Goal: Task Accomplishment & Management: Manage account settings

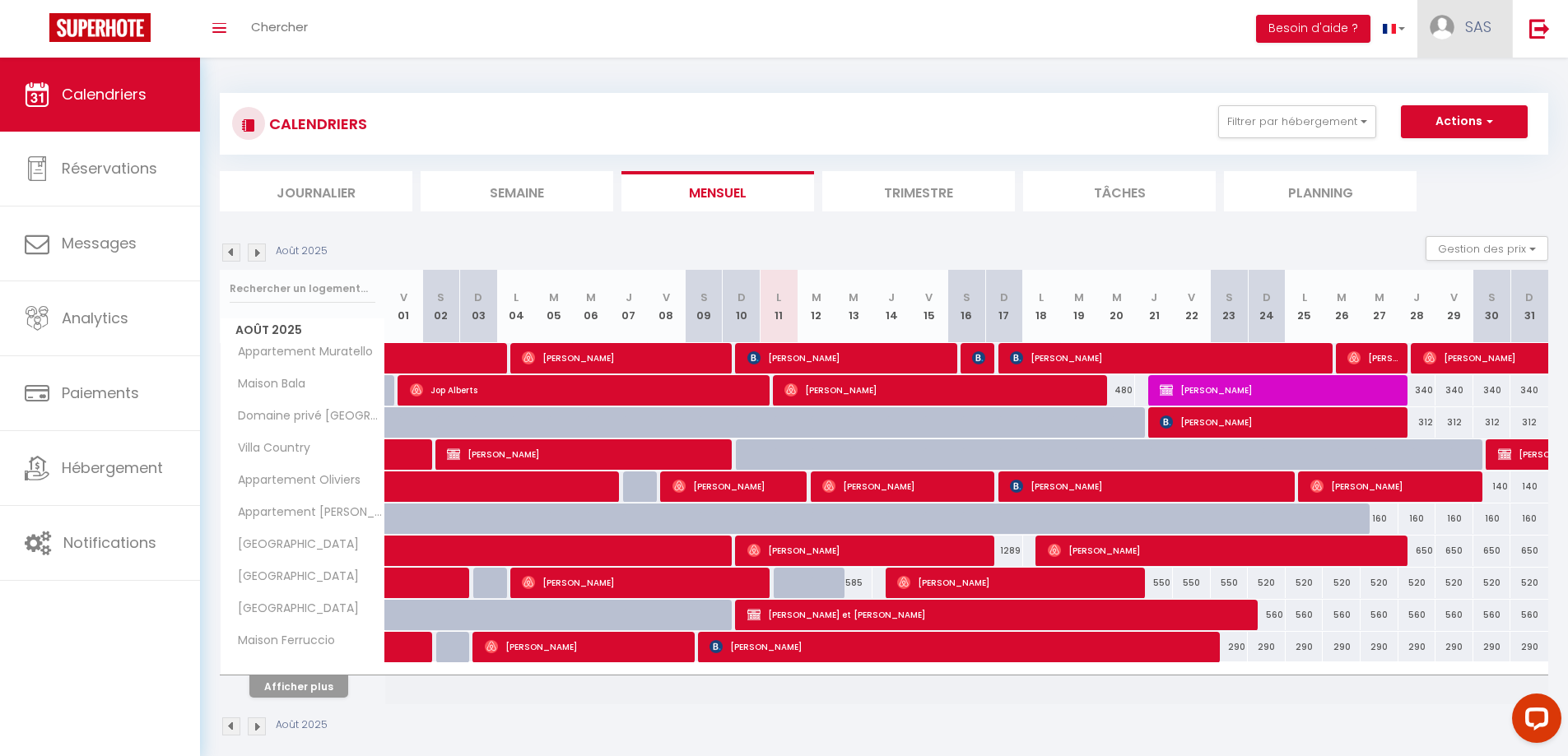
click at [1484, 29] on span "SAS" at bounding box center [1478, 27] width 27 height 20
click at [223, 41] on link "Toggle menubar" at bounding box center [219, 28] width 39 height 58
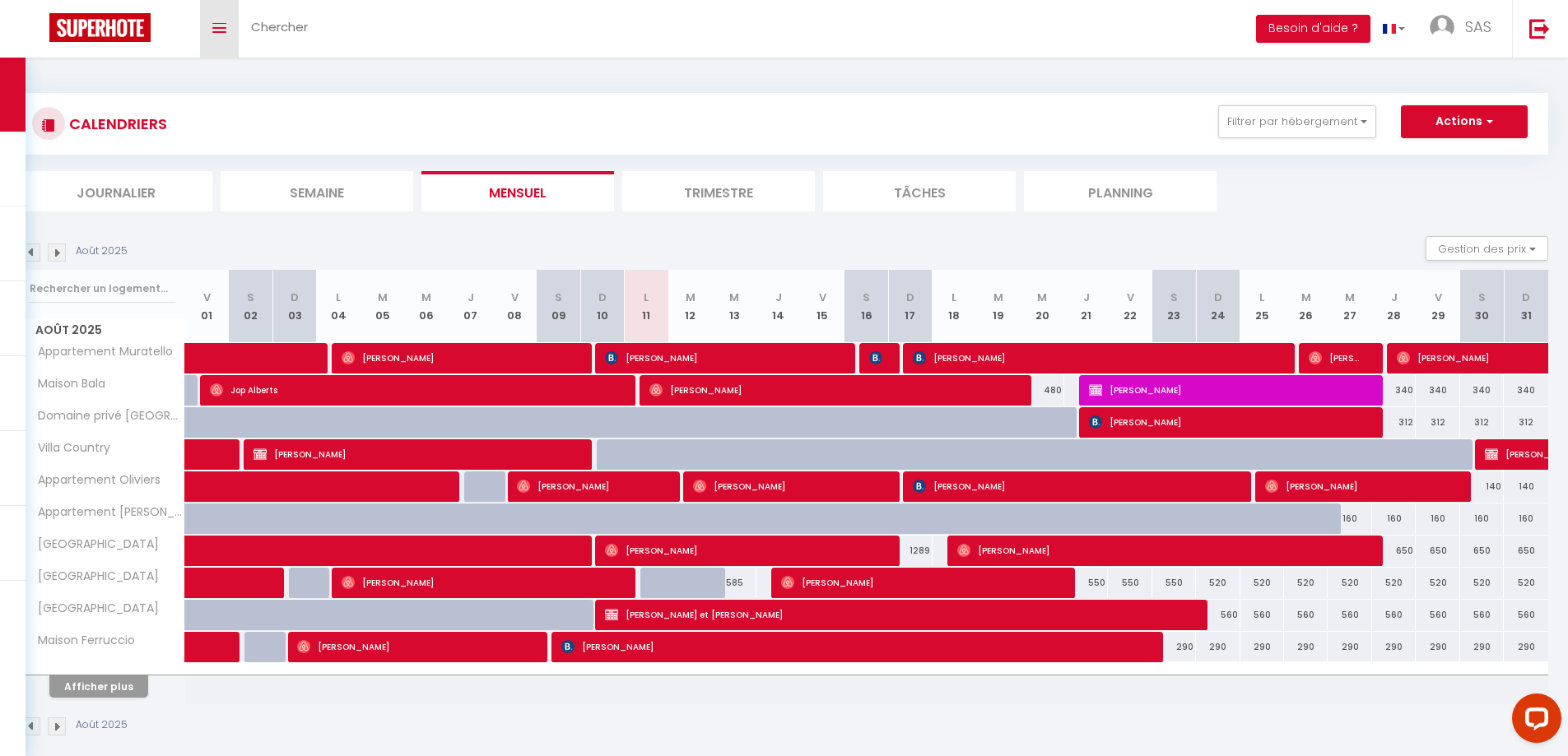
click at [223, 38] on link "Toggle menubar" at bounding box center [219, 28] width 39 height 58
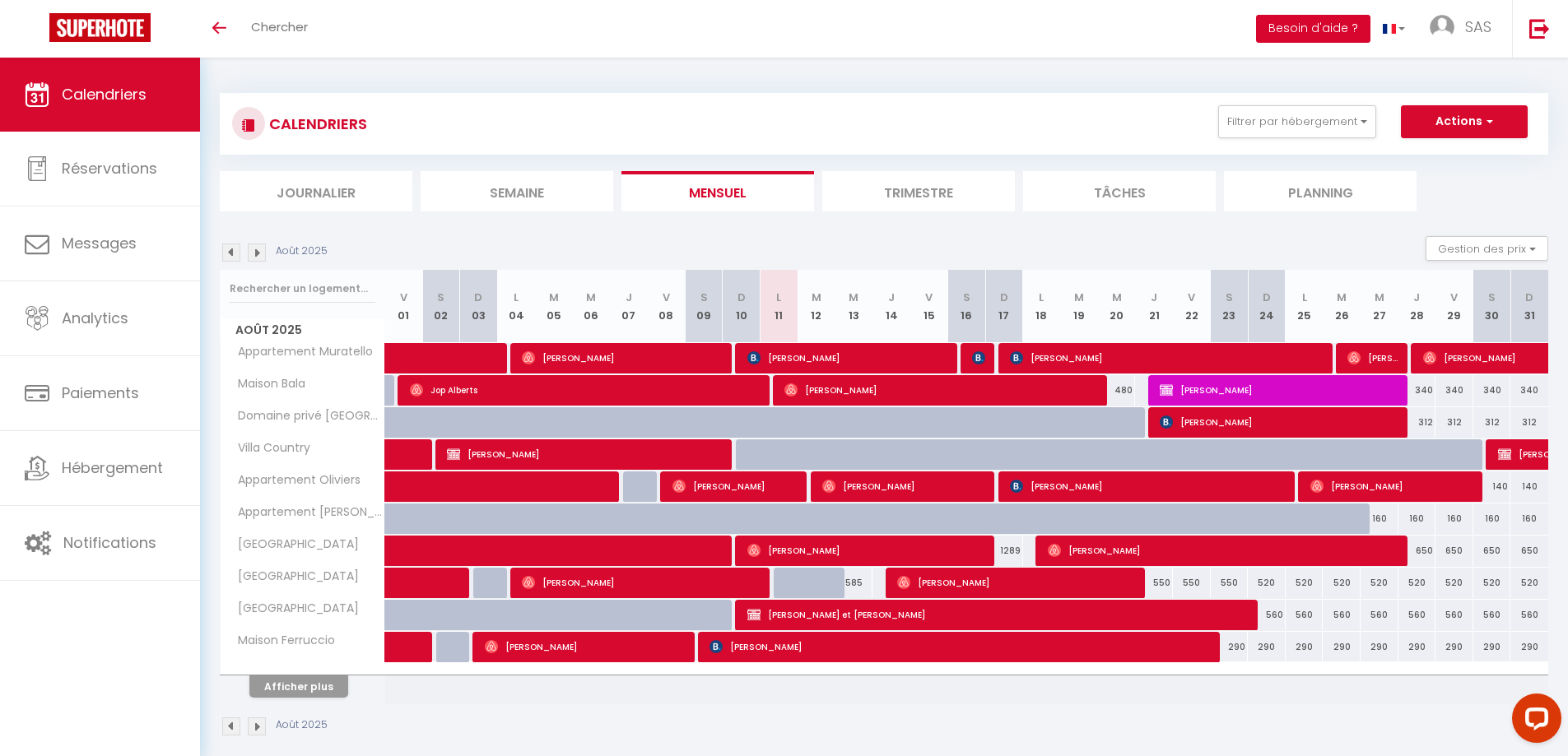
click at [1281, 17] on button "Besoin d'aide ?" at bounding box center [1312, 29] width 114 height 28
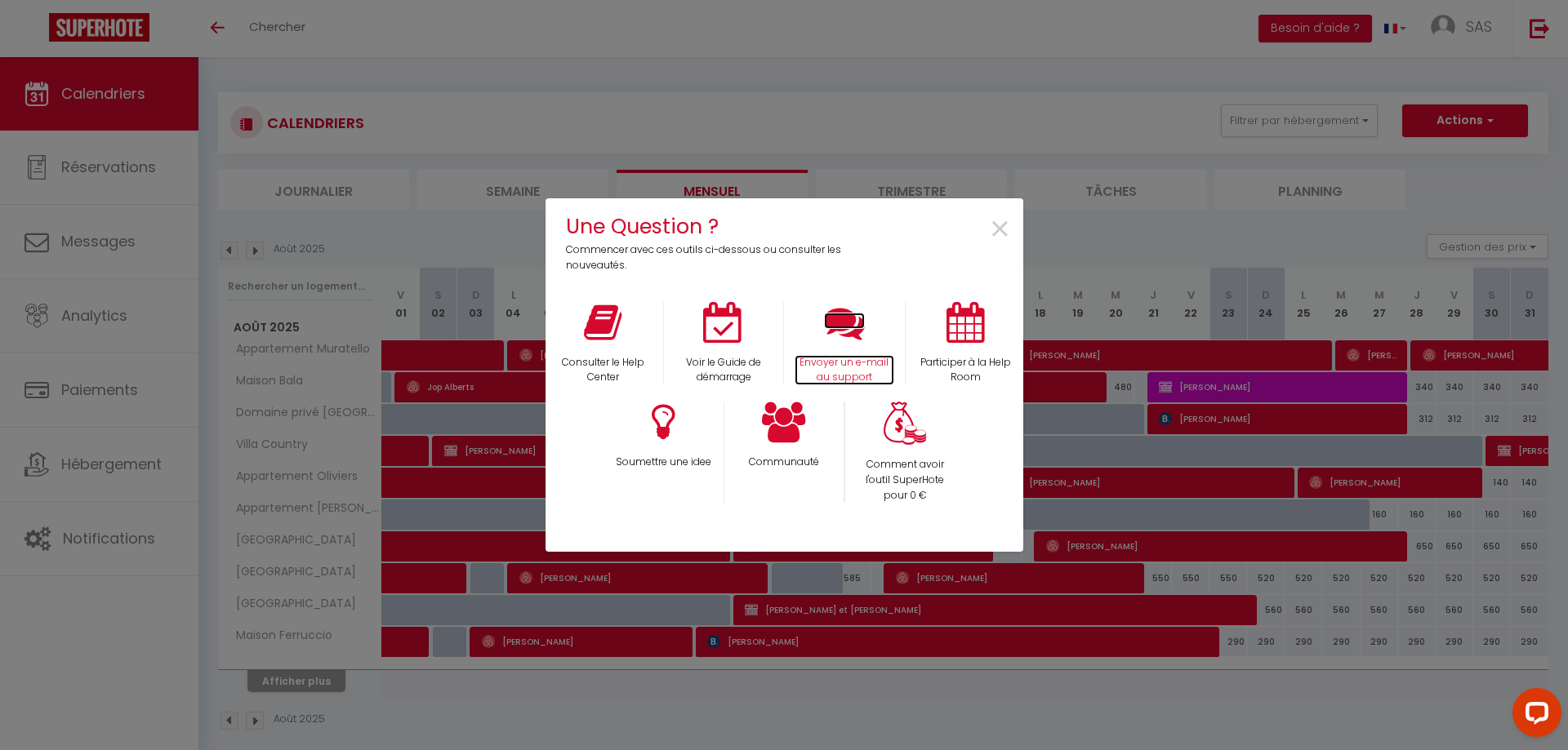
click at [855, 330] on icon at bounding box center [844, 322] width 40 height 40
click at [1009, 225] on span "×" at bounding box center [999, 230] width 22 height 51
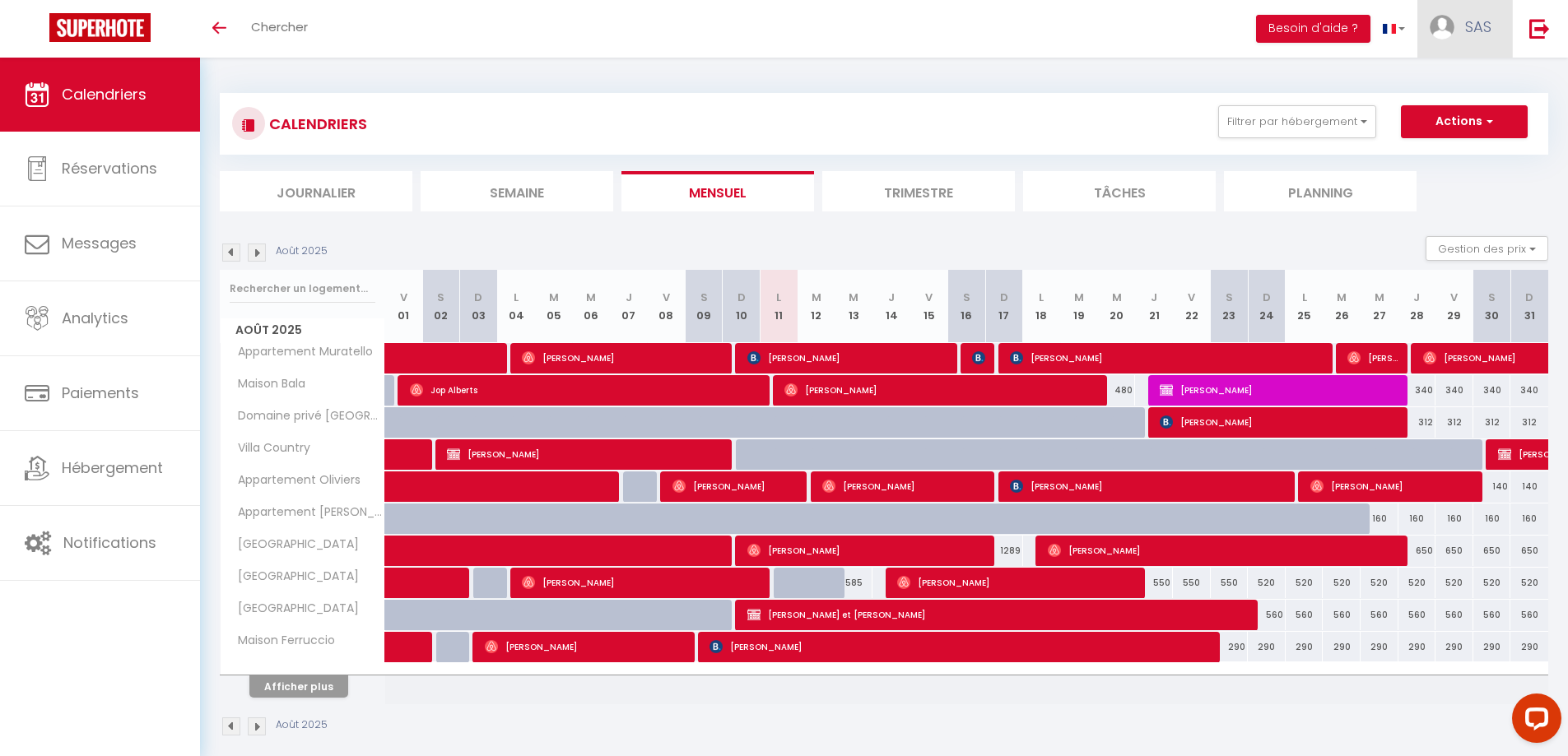
click at [1477, 26] on span "SAS" at bounding box center [1478, 27] width 27 height 20
click at [1445, 74] on link "Paramètres" at bounding box center [1446, 83] width 122 height 28
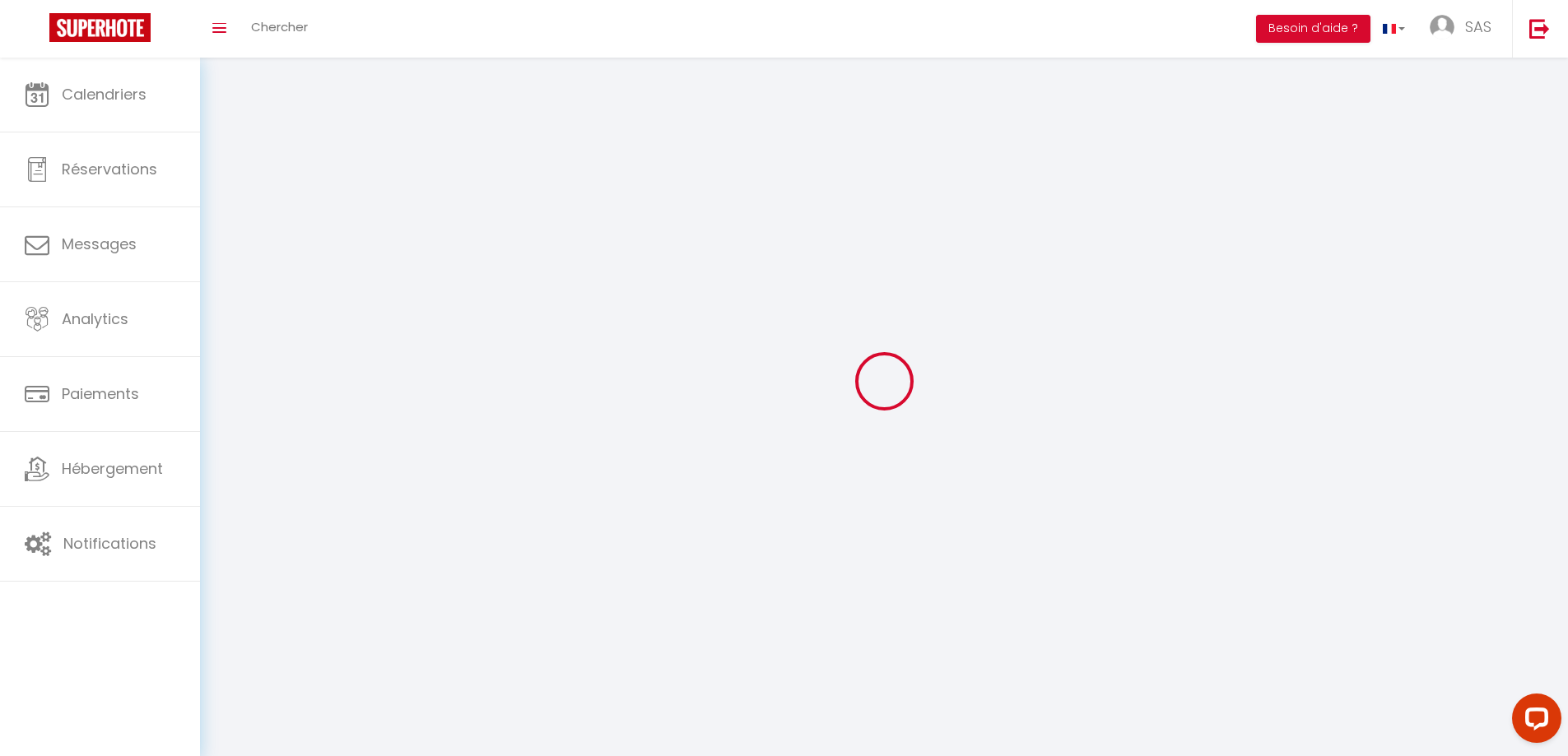
select select "28"
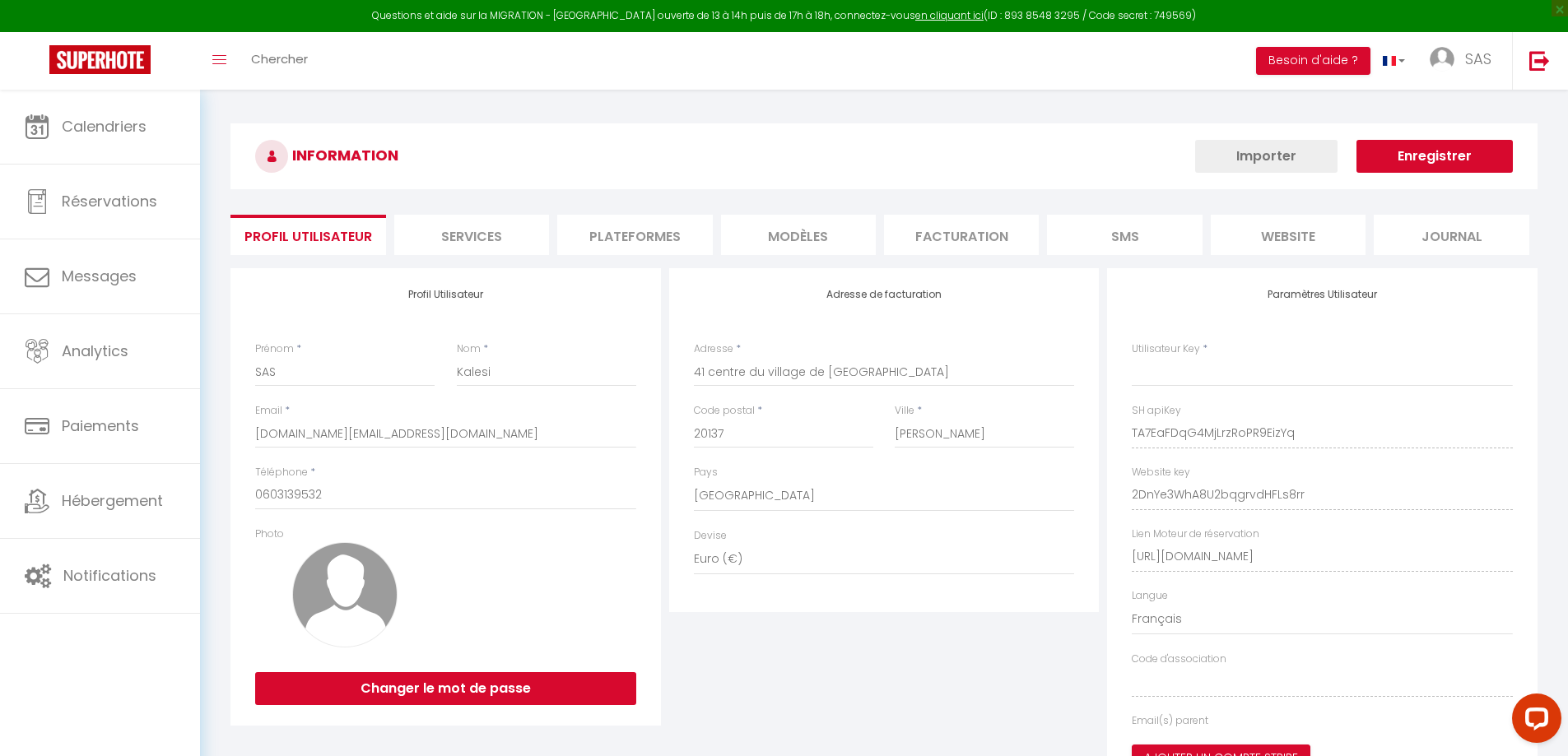
type input "TA7EaFDqG4MjLrzRoPR9EizYq"
type input "2DnYe3WhA8U2bqgrvdHFLs8rr"
type input "[URL][DOMAIN_NAME]"
select select "fr"
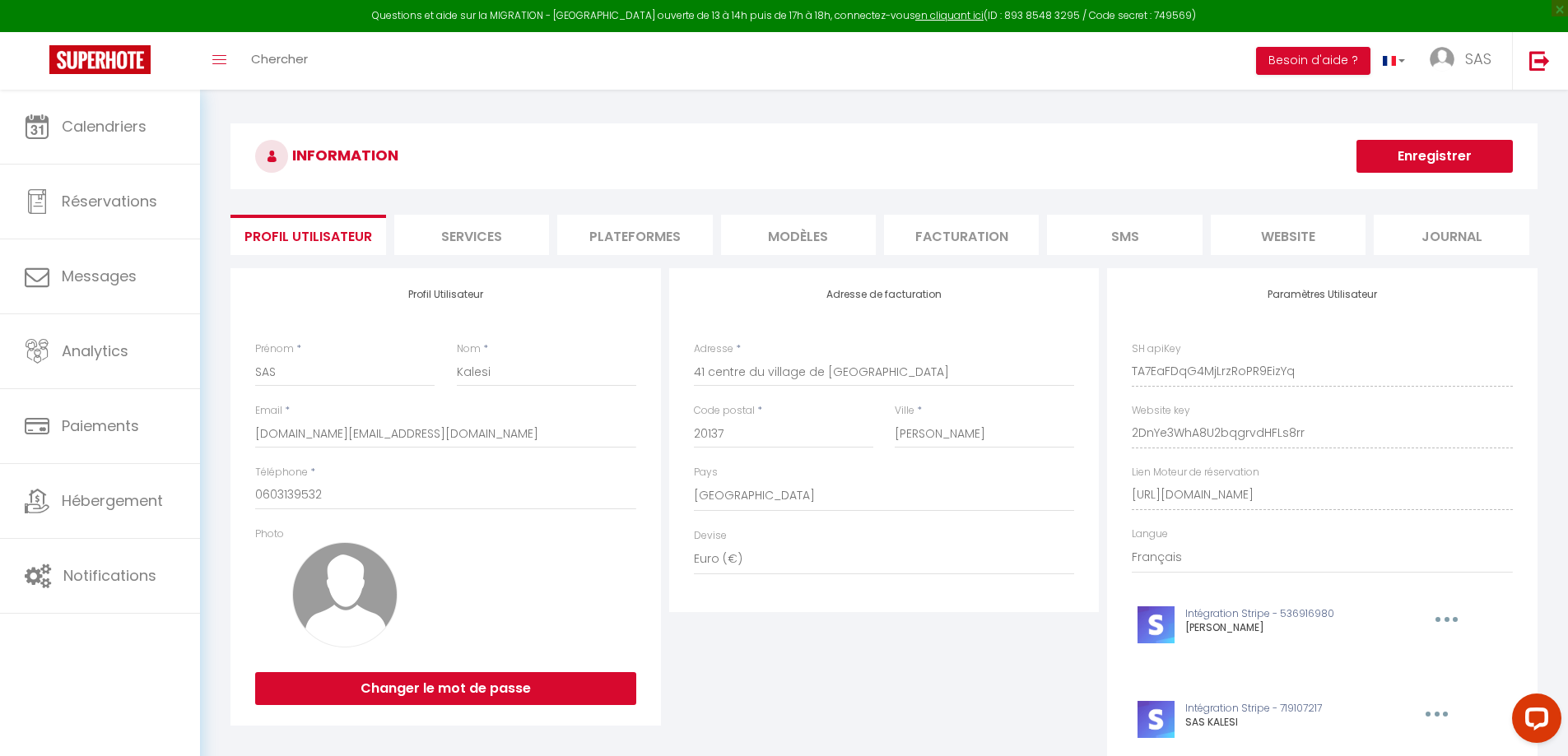
click at [658, 220] on li "Plateformes" at bounding box center [634, 234] width 154 height 40
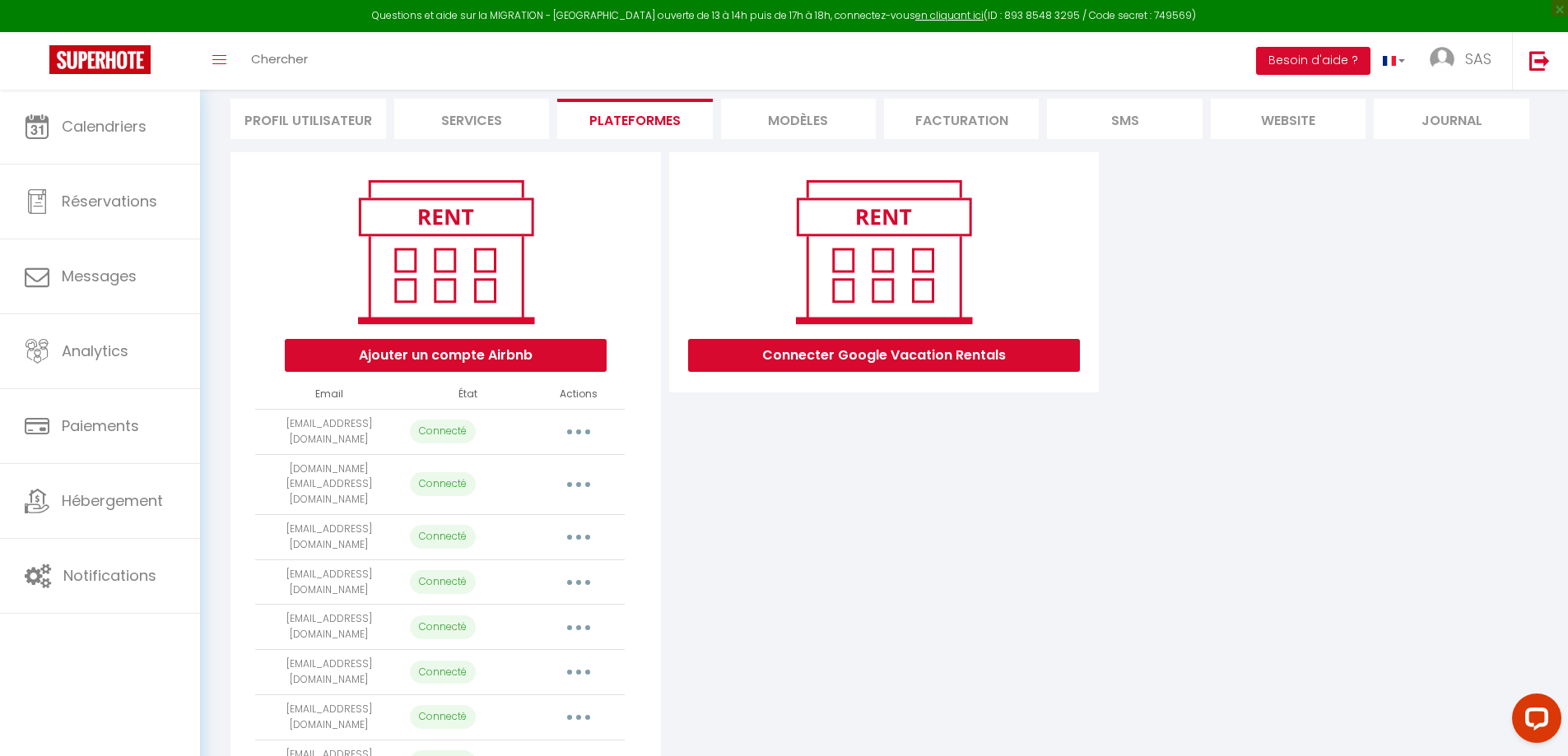
scroll to position [113, 0]
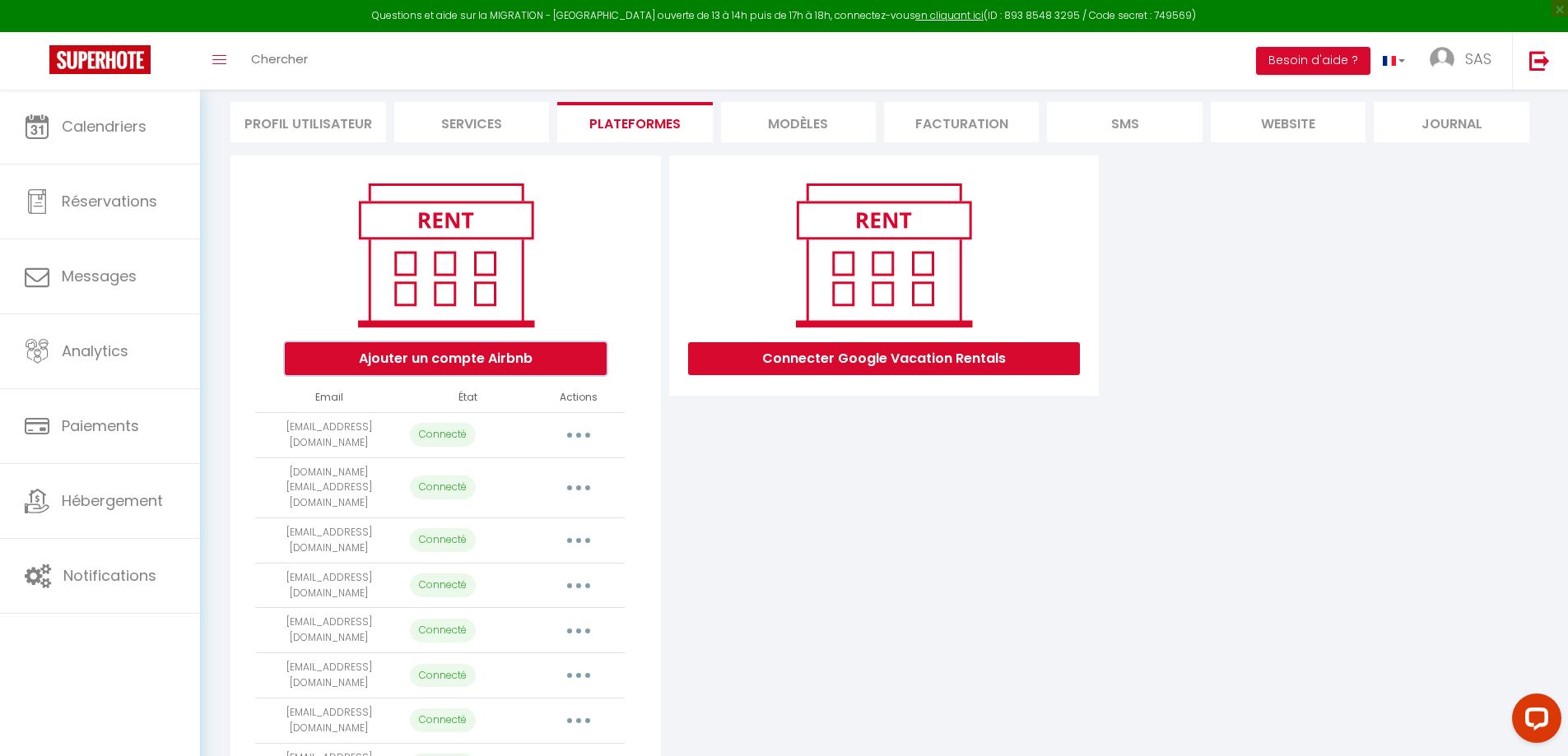
click at [525, 354] on button "Ajouter un compte Airbnb" at bounding box center [445, 358] width 322 height 33
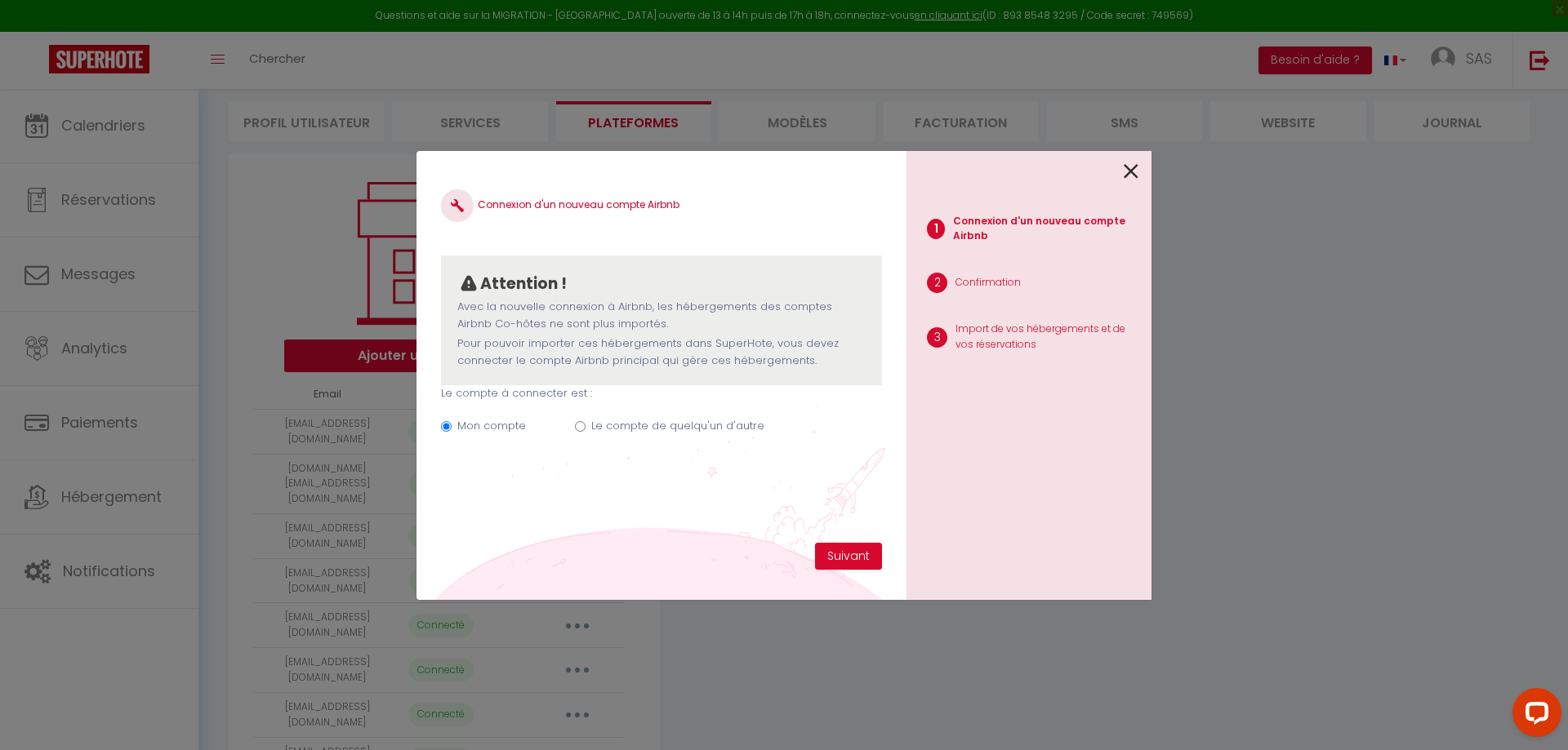
click at [1427, 685] on div "Connexion d'un nouveau compte Airbnb Attention ! Avec la nouvelle connexion à A…" at bounding box center [784, 375] width 1568 height 750
click at [580, 428] on input "Le compte de quelqu'un d'autre" at bounding box center [580, 427] width 11 height 11
radio input "true"
radio input "false"
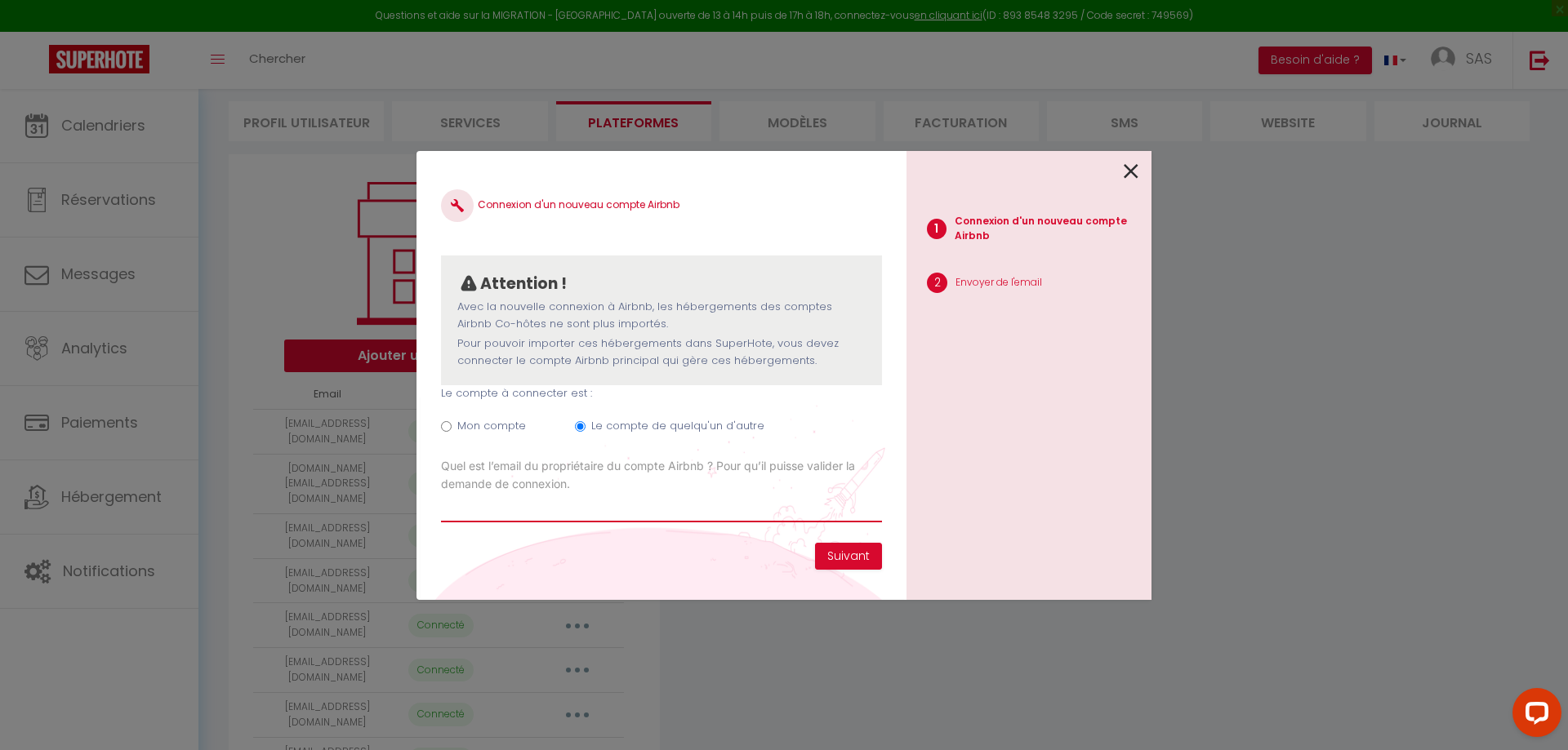
click at [668, 495] on input "Email connexion Airbnb" at bounding box center [661, 507] width 441 height 29
type input "[EMAIL_ADDRESS][DOMAIN_NAME]"
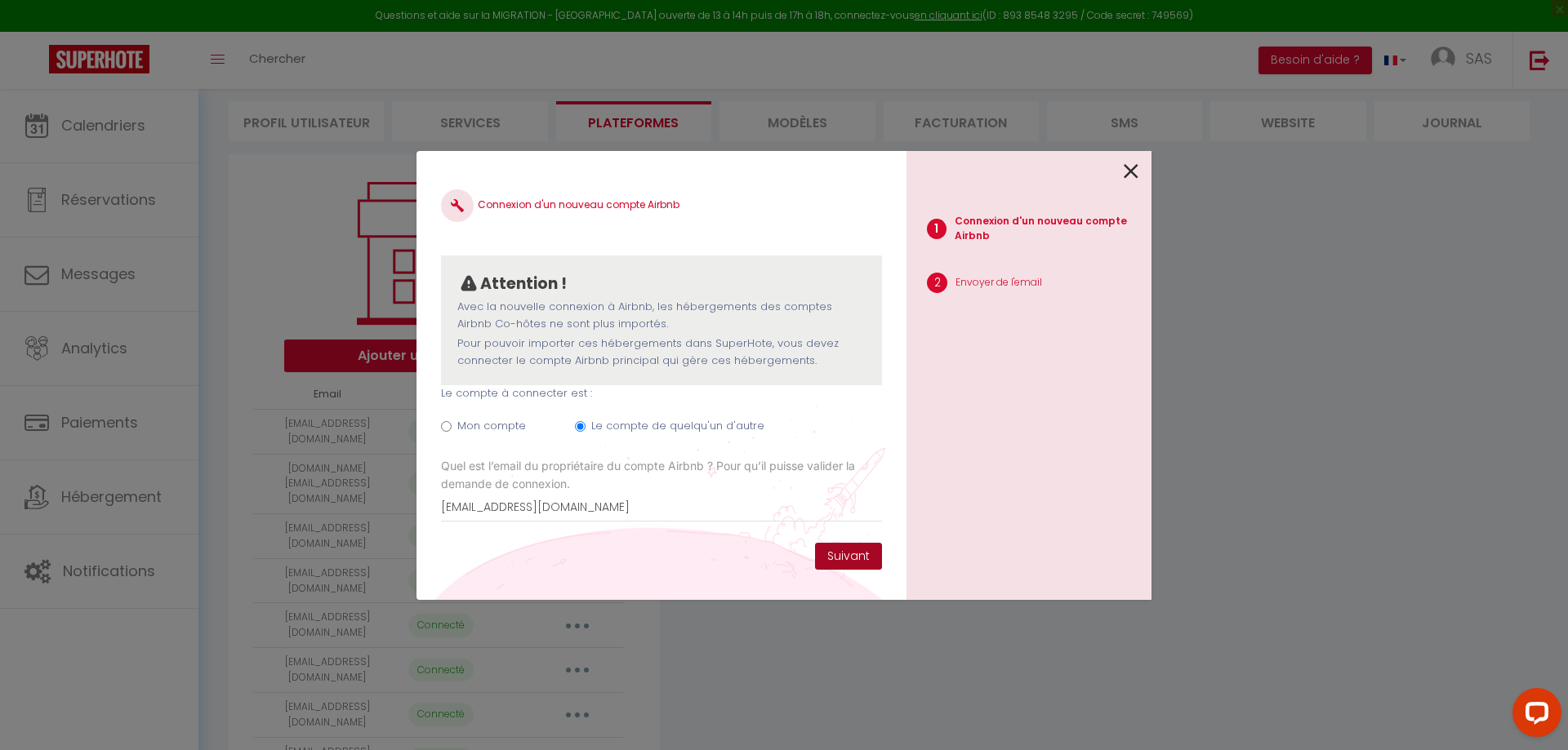
click at [858, 558] on button "Suivant" at bounding box center [849, 557] width 67 height 28
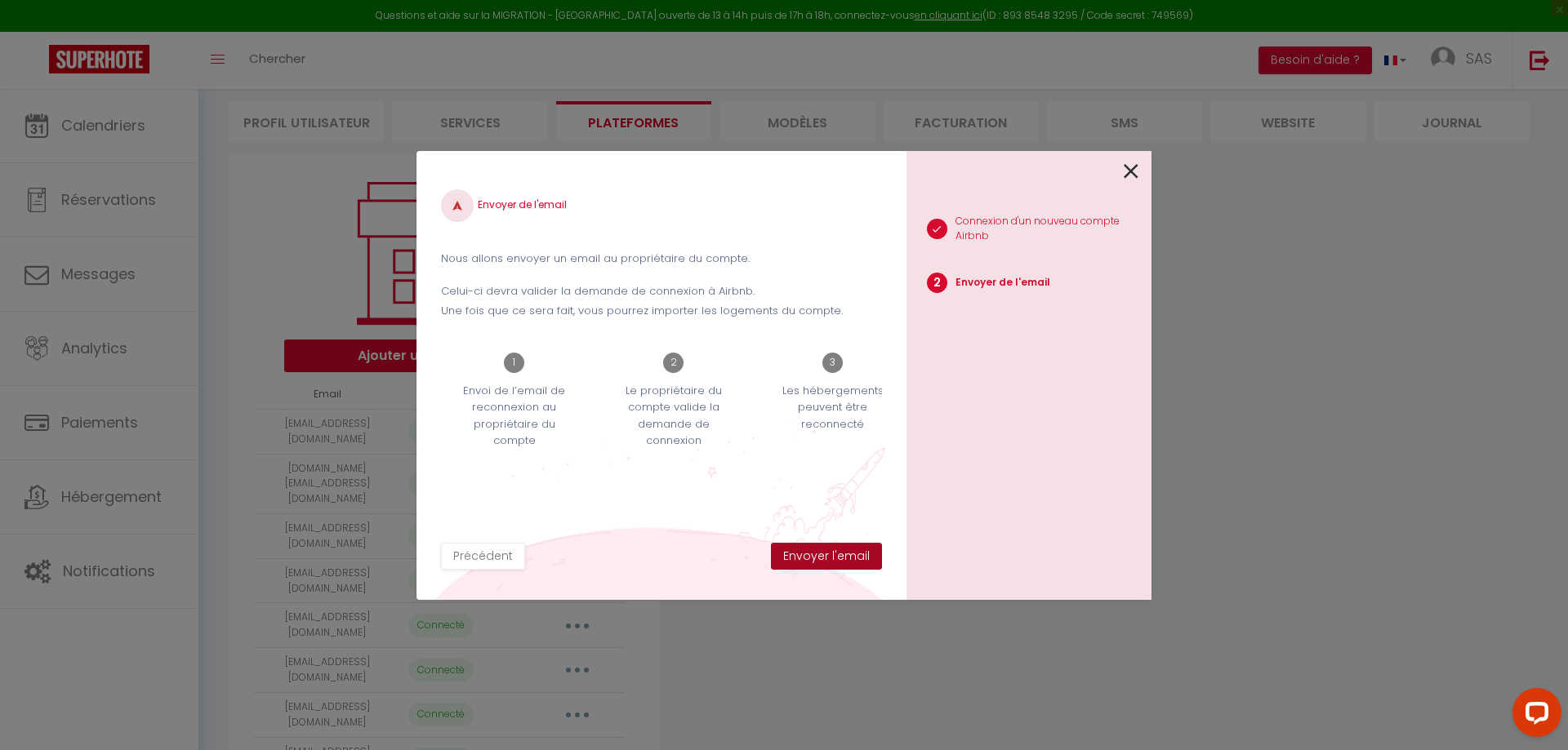
click at [858, 558] on button "Envoyer l'email" at bounding box center [827, 557] width 111 height 28
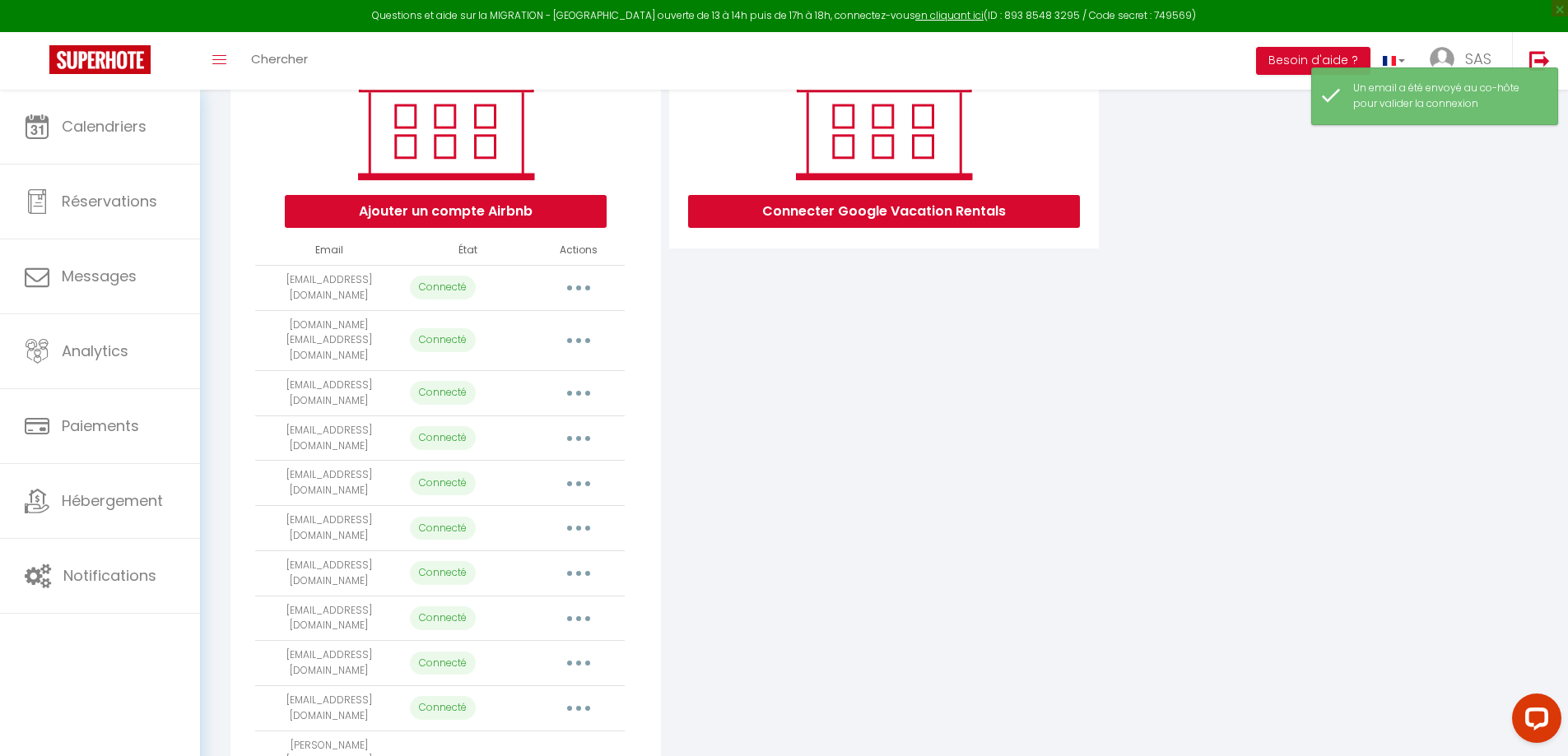
scroll to position [235, 0]
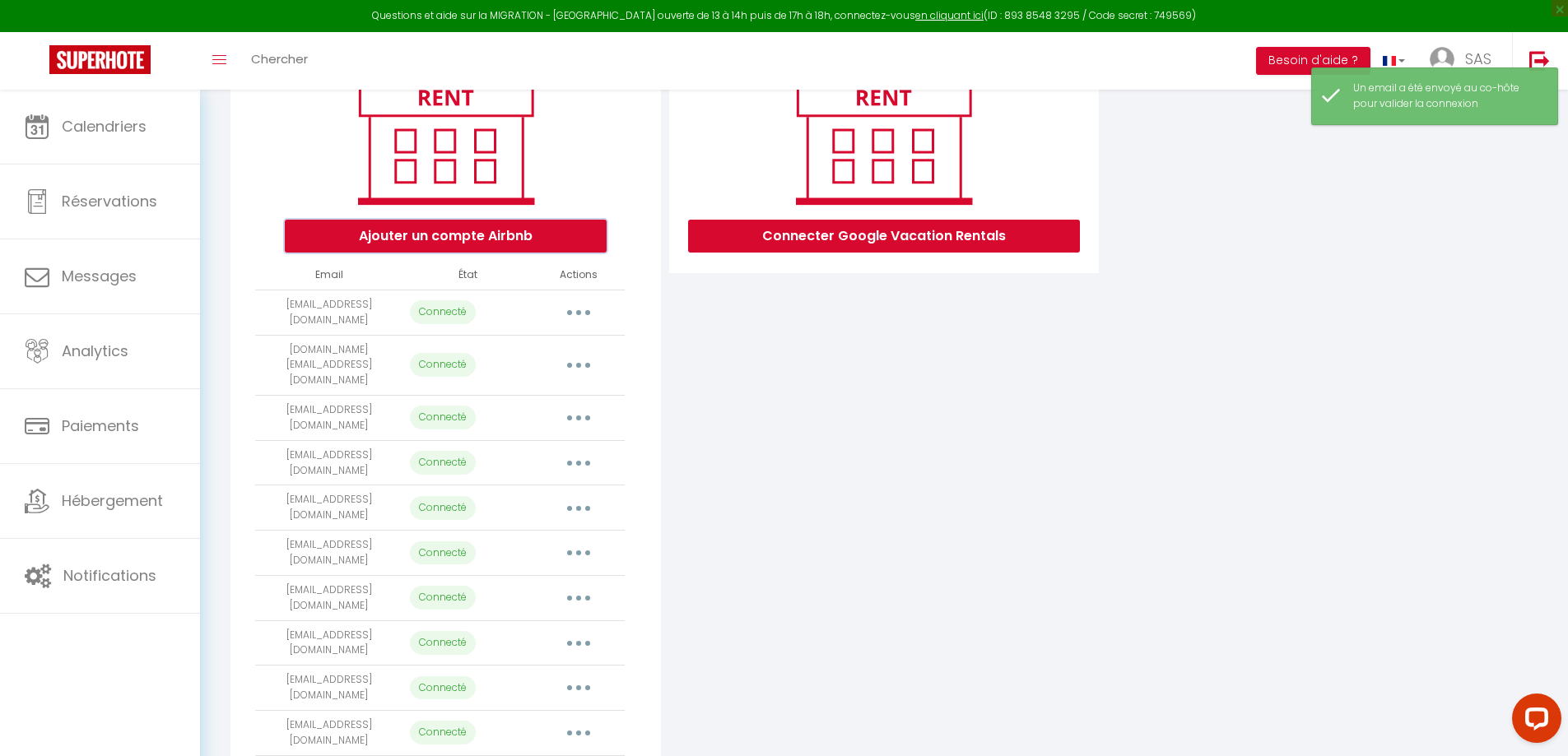
click at [516, 234] on button "Ajouter un compte Airbnb" at bounding box center [445, 236] width 322 height 33
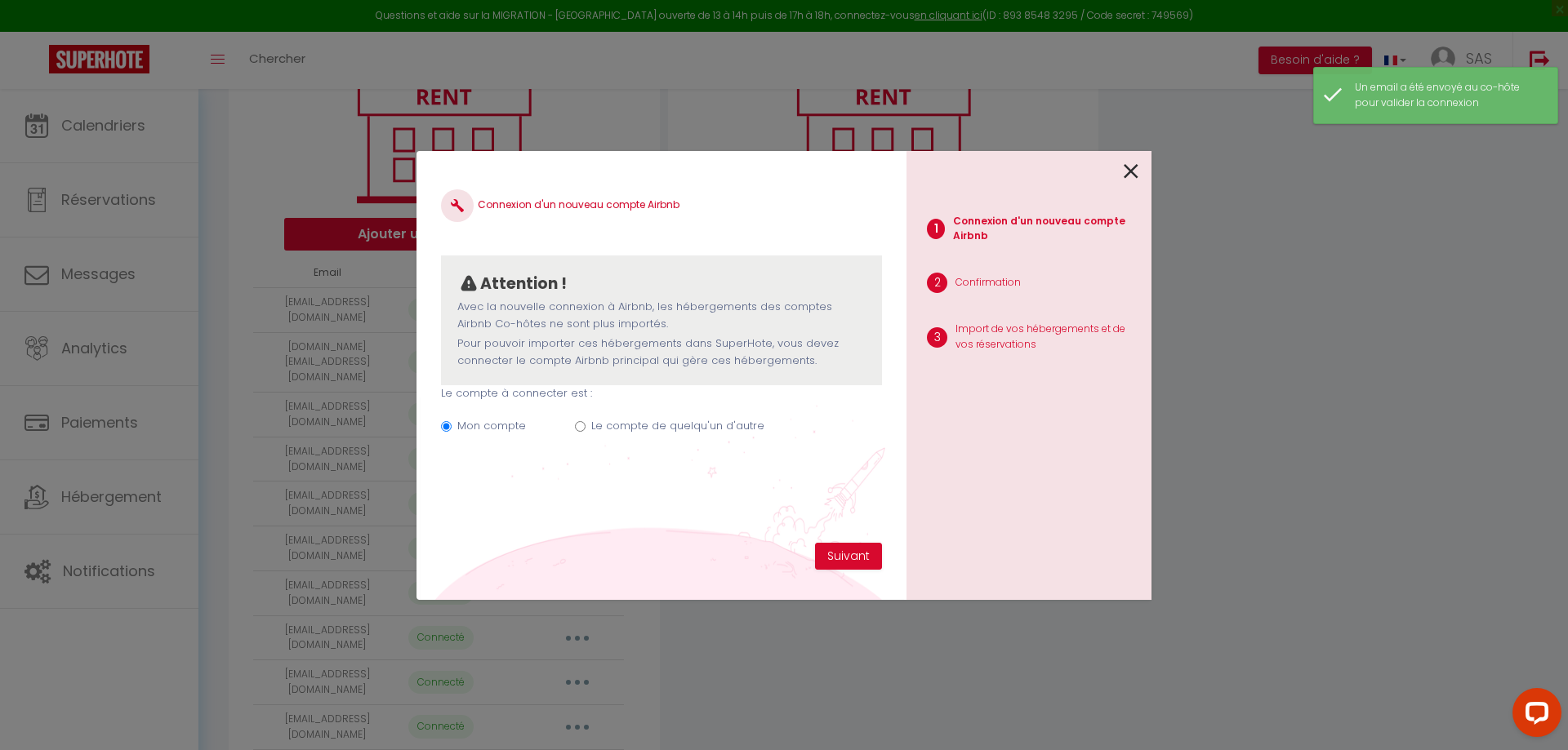
click at [644, 408] on div "Mon compte Le compte de quelqu'un d'autre" at bounding box center [661, 429] width 441 height 55
click at [636, 423] on label "Le compte de quelqu'un d'autre" at bounding box center [678, 426] width 173 height 17
click at [585, 423] on input "Le compte de quelqu'un d'autre" at bounding box center [580, 427] width 11 height 11
radio input "true"
radio input "false"
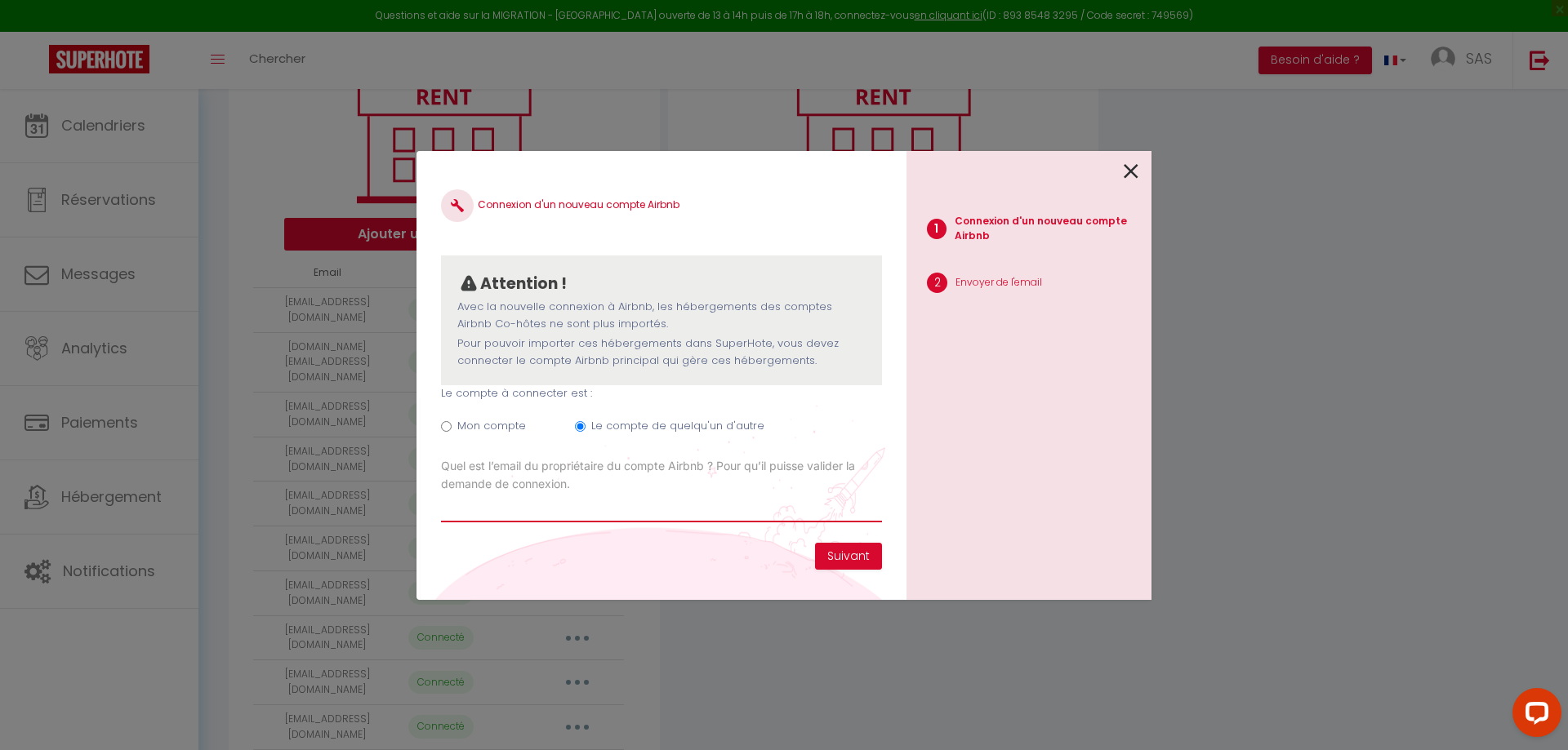
click at [730, 506] on input "Email connexion Airbnb" at bounding box center [661, 507] width 441 height 29
type input "M"
type input "[EMAIL_ADDRESS][DOMAIN_NAME]"
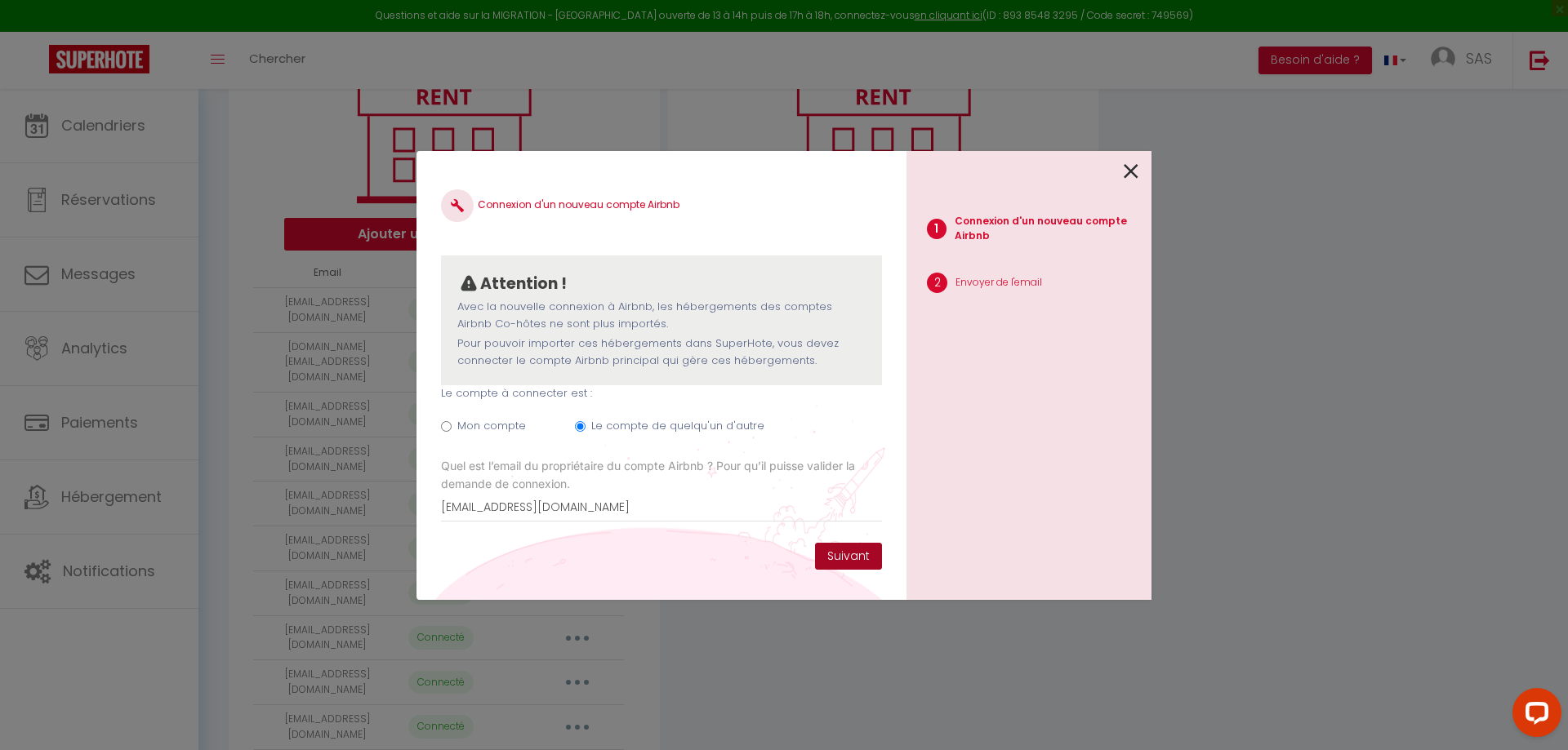
click at [848, 564] on button "Suivant" at bounding box center [849, 557] width 67 height 28
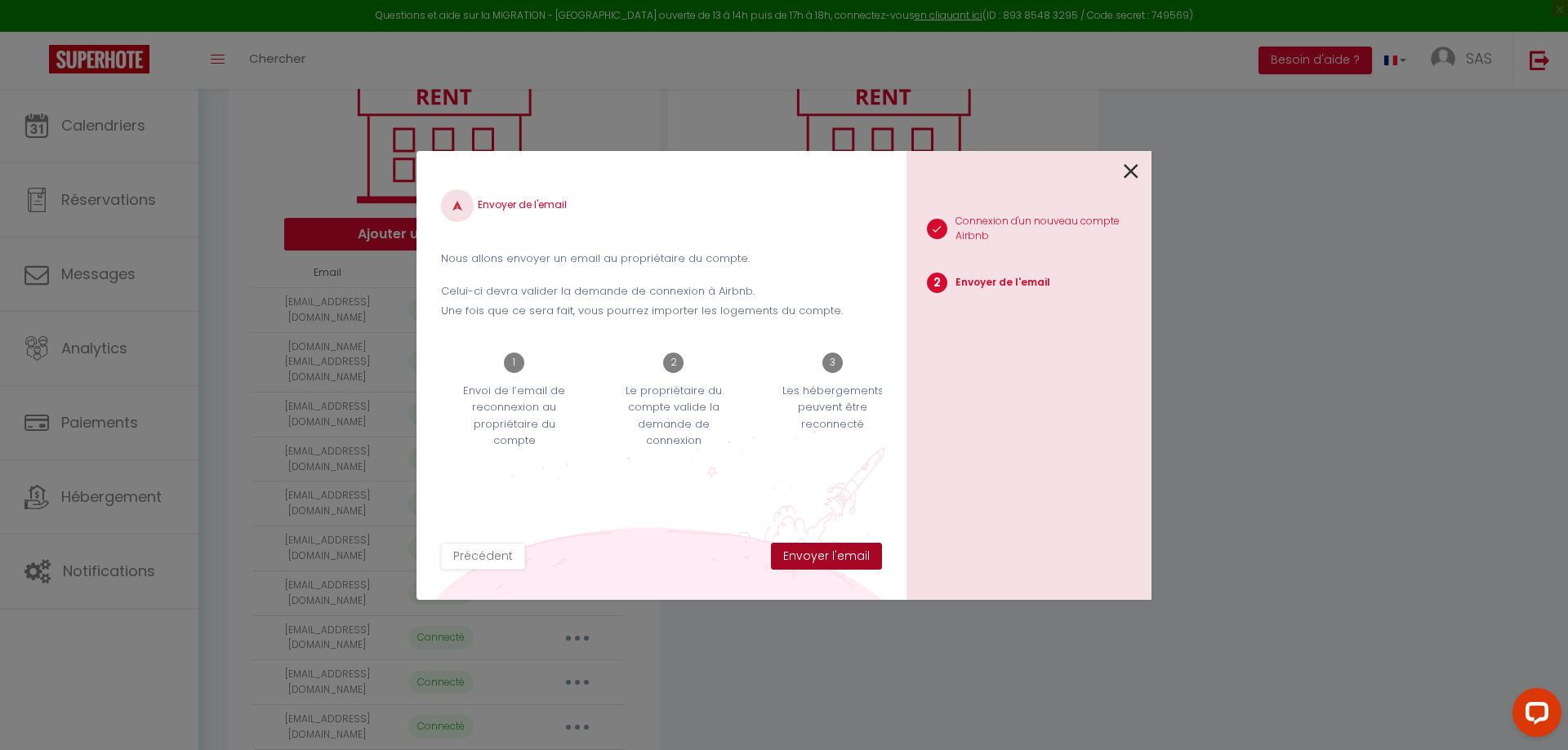
click at [848, 564] on button "Envoyer l'email" at bounding box center [827, 557] width 111 height 28
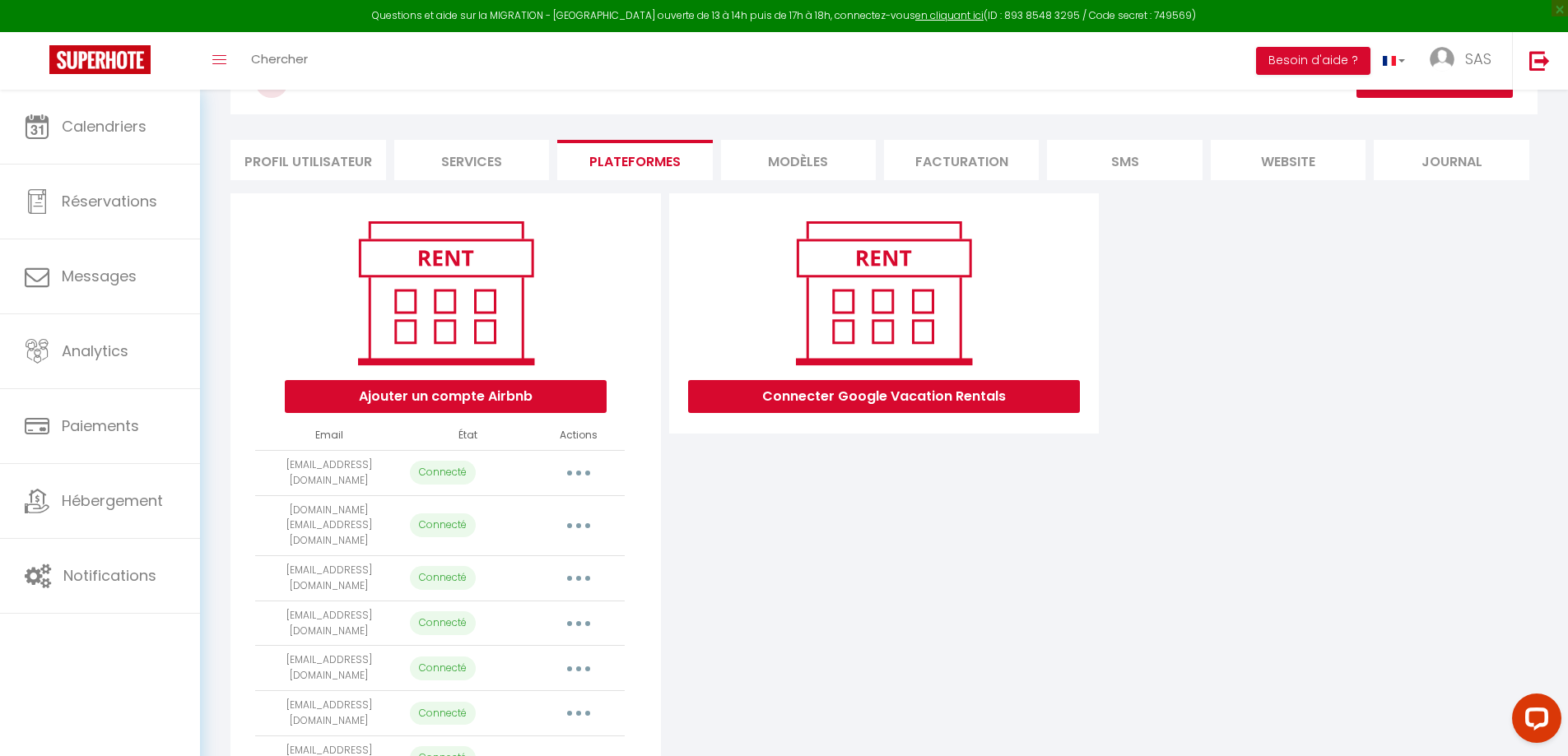
scroll to position [0, 0]
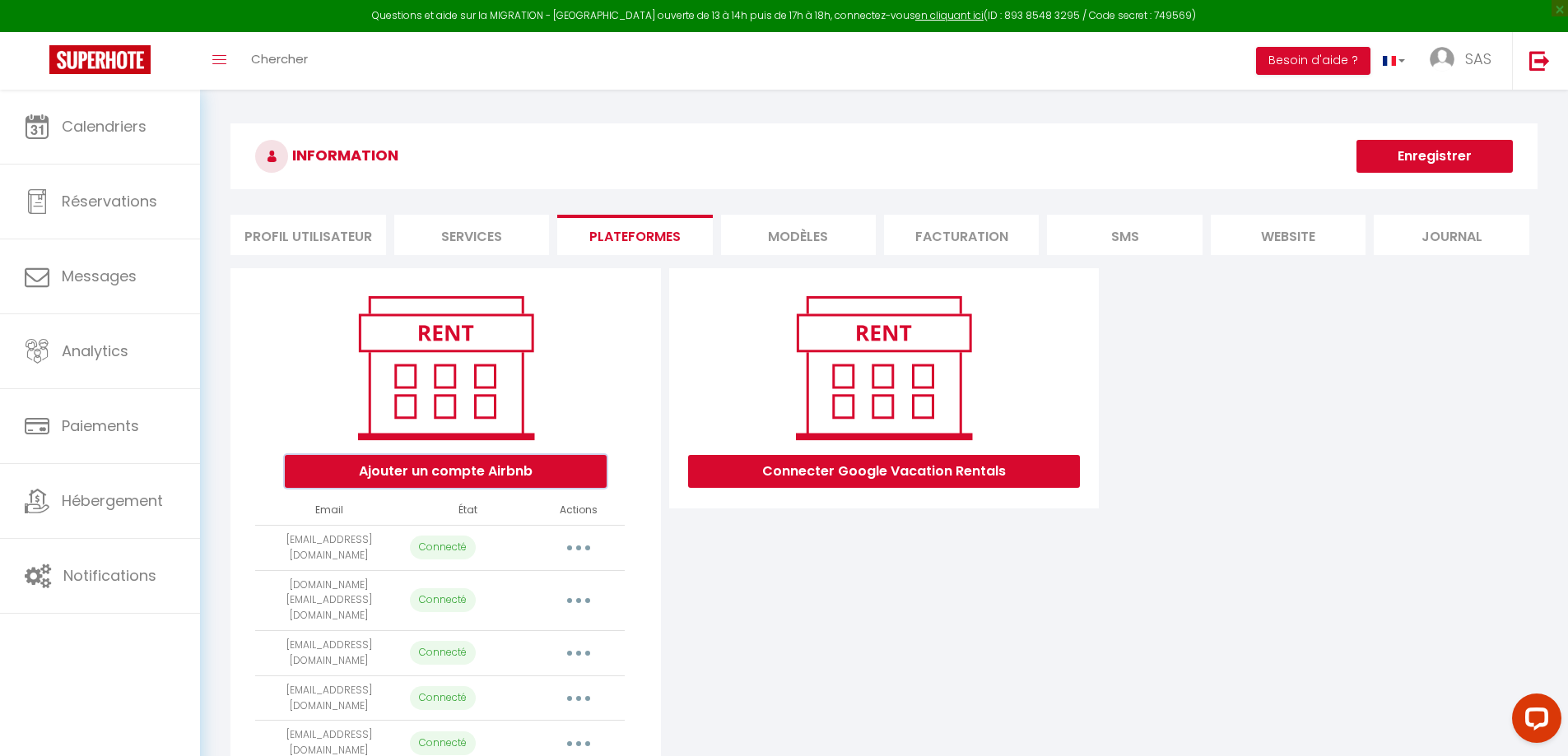
click at [503, 477] on button "Ajouter un compte Airbnb" at bounding box center [445, 471] width 322 height 33
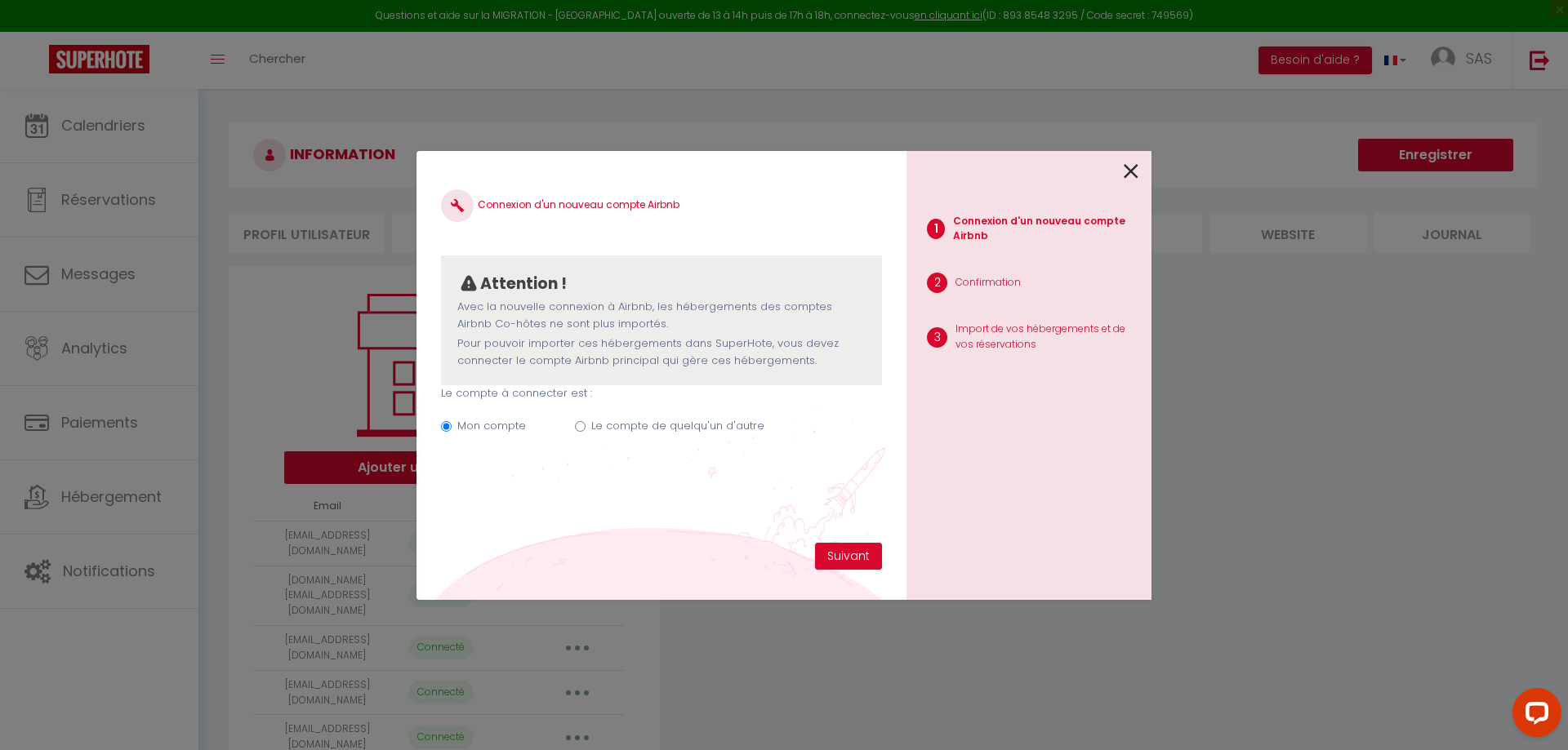
click at [637, 423] on label "Le compte de quelqu'un d'autre" at bounding box center [678, 426] width 173 height 17
click at [585, 423] on input "Le compte de quelqu'un d'autre" at bounding box center [580, 427] width 11 height 11
radio input "true"
radio input "false"
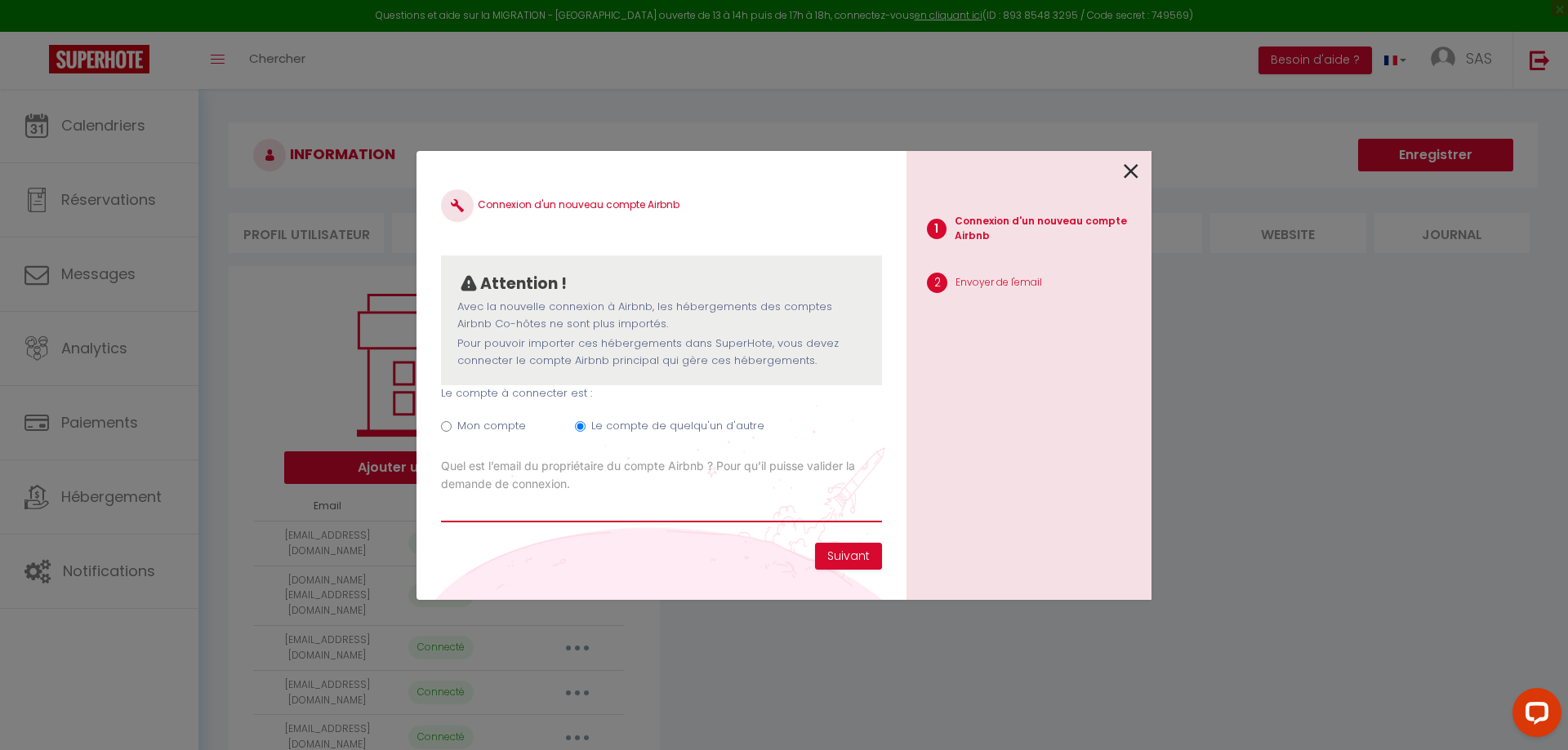
click at [604, 496] on input "Email connexion Airbnb" at bounding box center [661, 507] width 441 height 29
type input "[EMAIL_ADDRESS][PERSON_NAME][DOMAIN_NAME]"
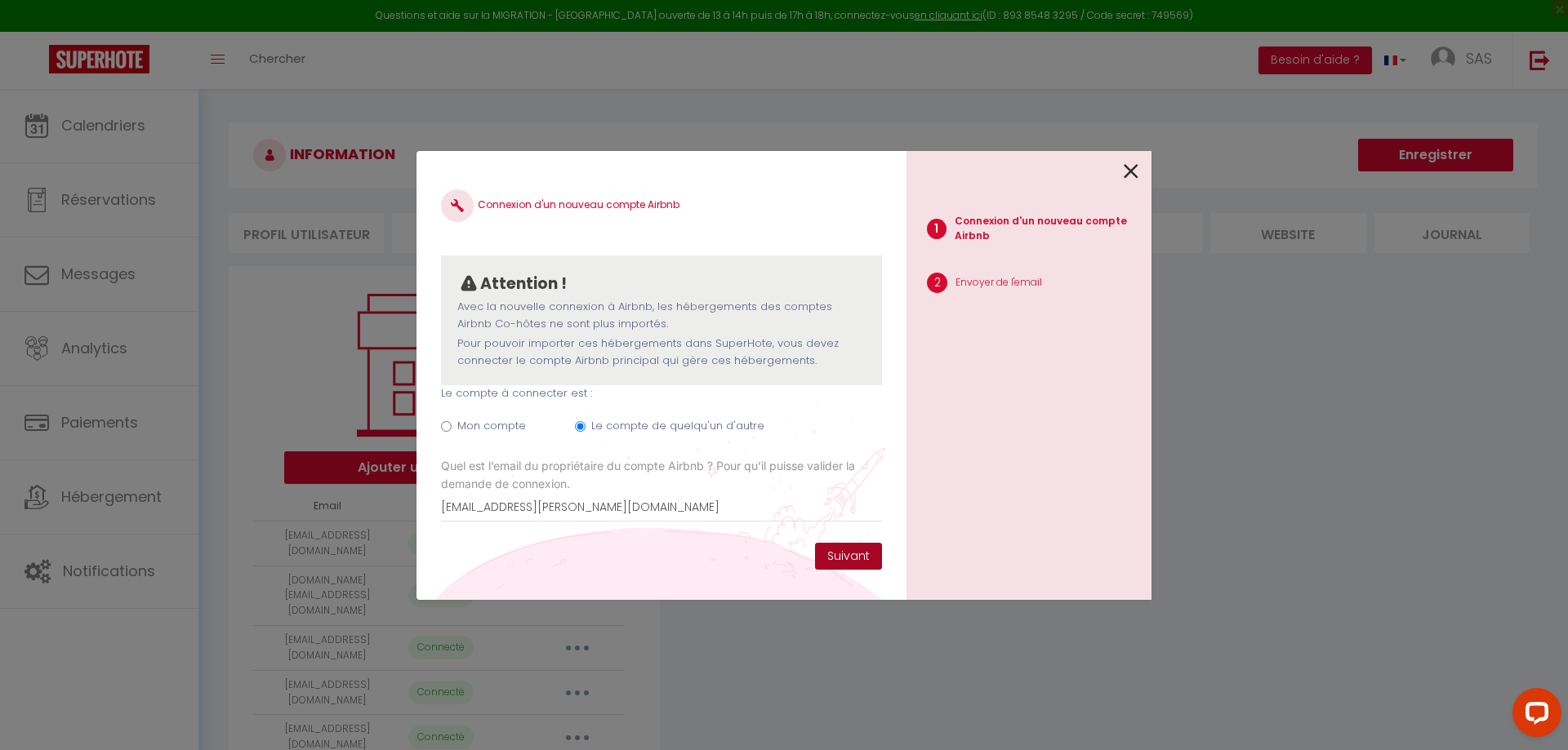
click at [833, 551] on button "Suivant" at bounding box center [849, 557] width 67 height 28
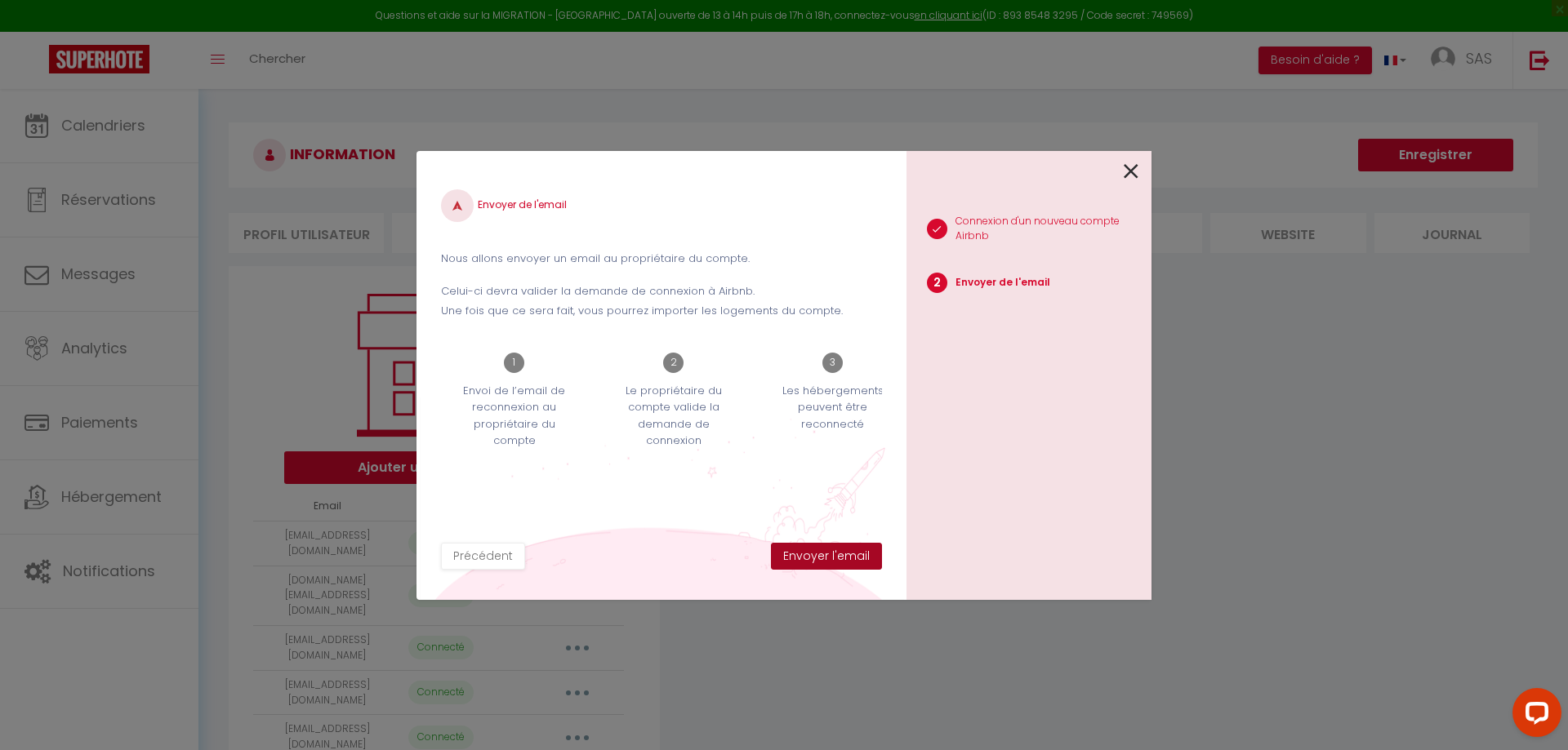
click at [832, 555] on button "Envoyer l'email" at bounding box center [827, 557] width 111 height 28
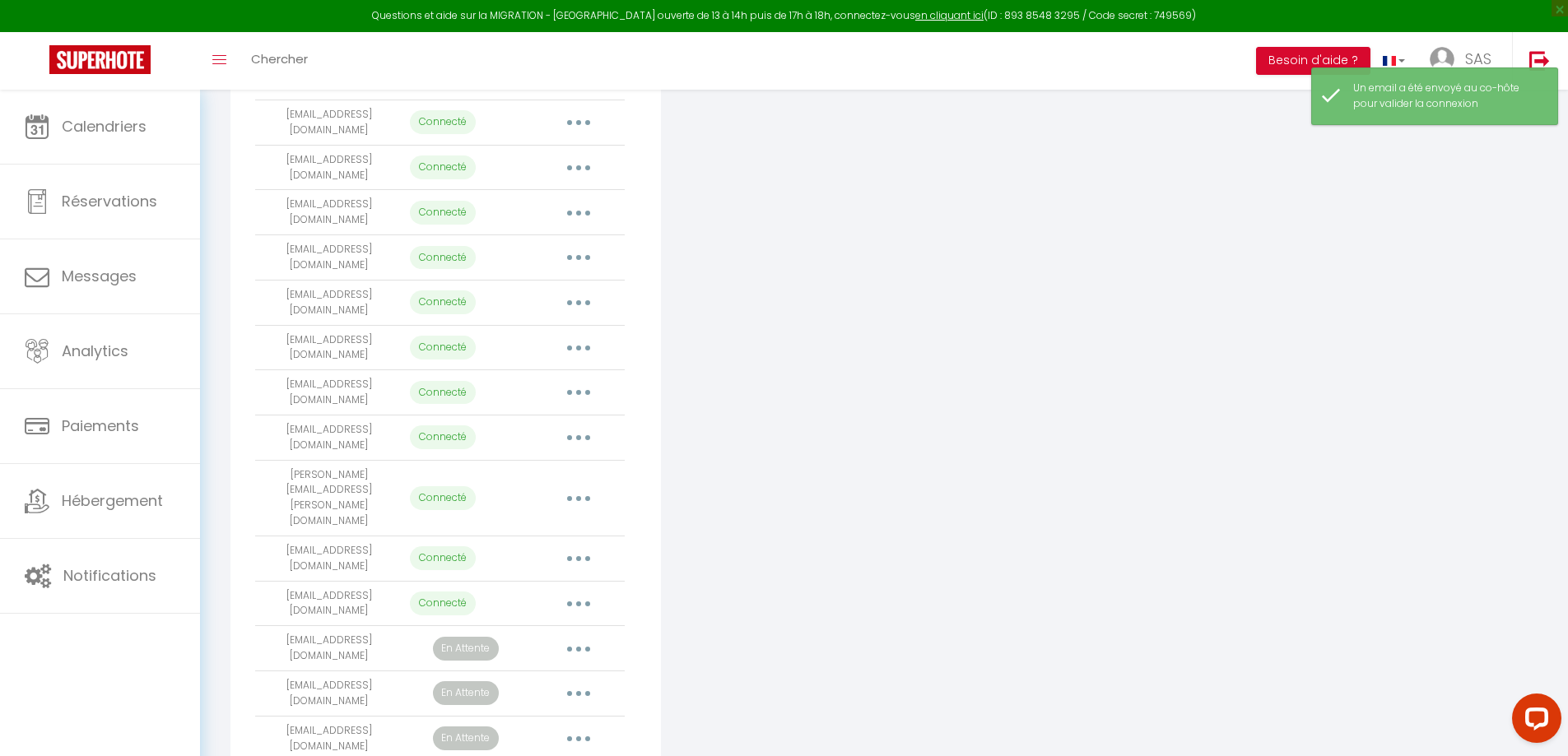
scroll to position [563, 0]
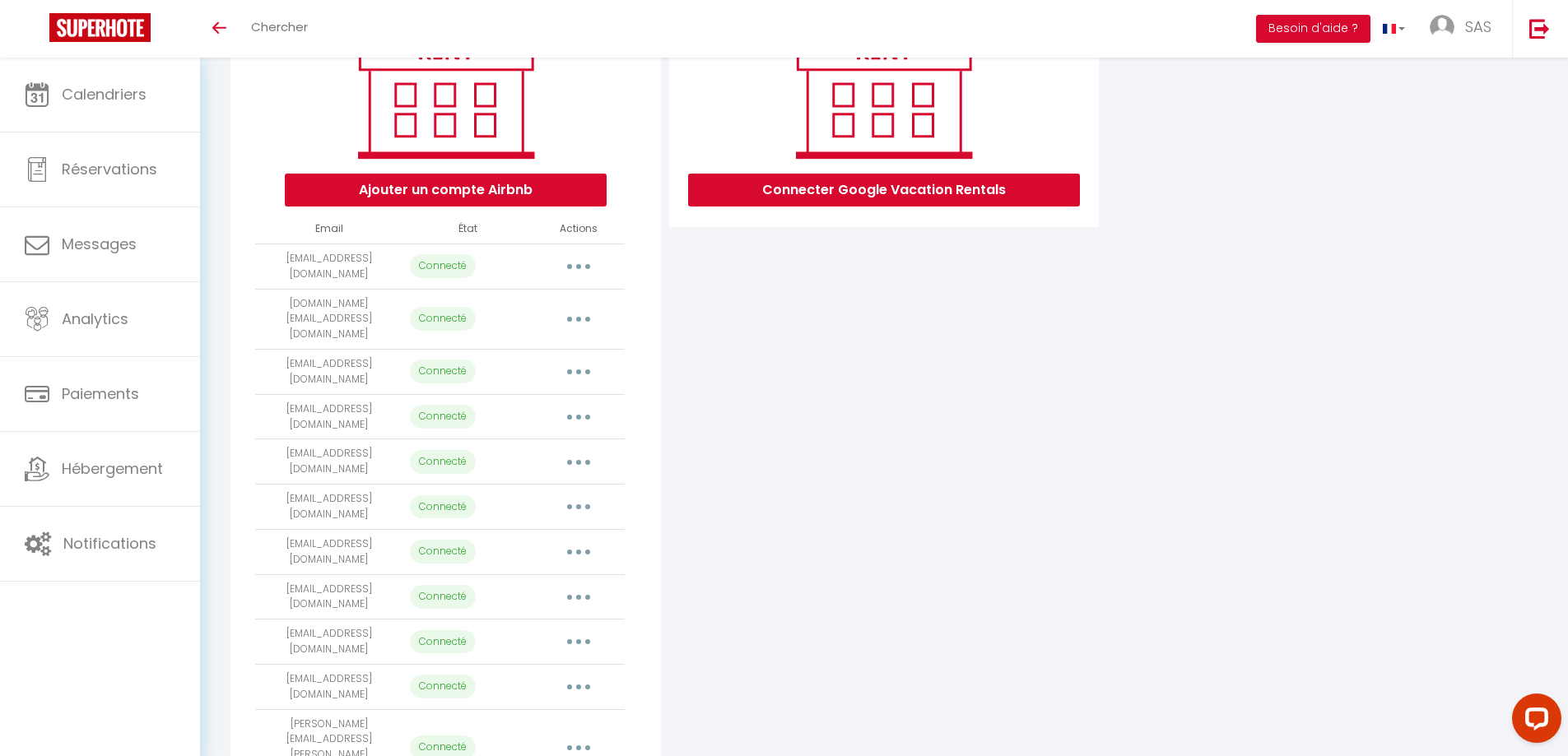
scroll to position [201, 0]
